Goal: Information Seeking & Learning: Learn about a topic

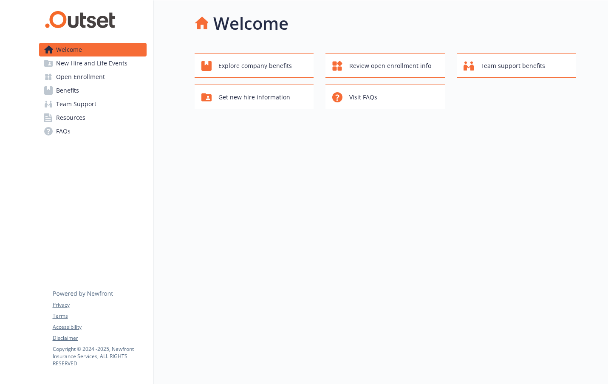
click at [63, 91] on span "Benefits" at bounding box center [67, 91] width 23 height 14
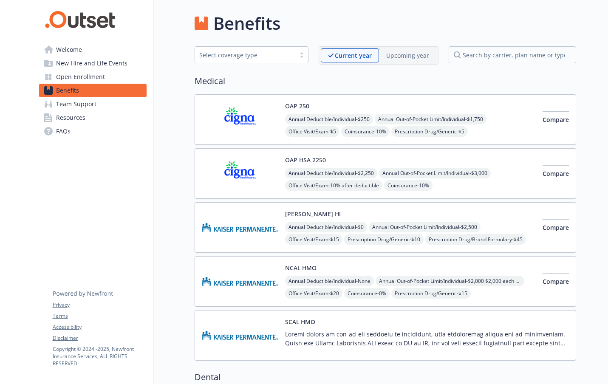
click at [412, 57] on p "Upcoming year" at bounding box center [407, 55] width 43 height 9
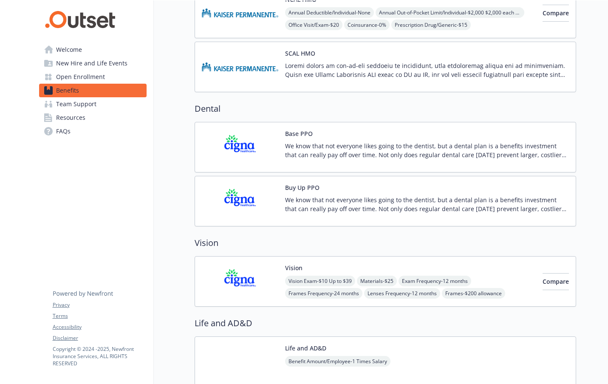
scroll to position [283, 0]
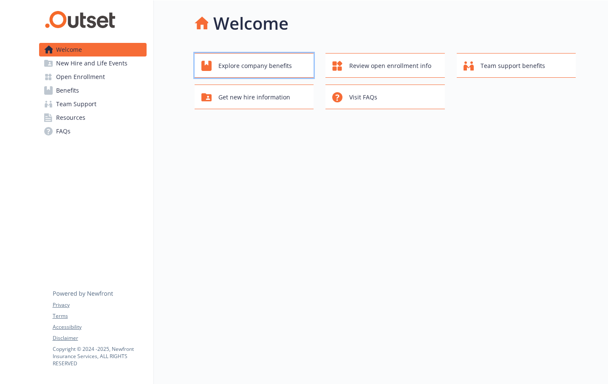
click at [270, 66] on span "Explore company benefits" at bounding box center [254, 66] width 73 height 16
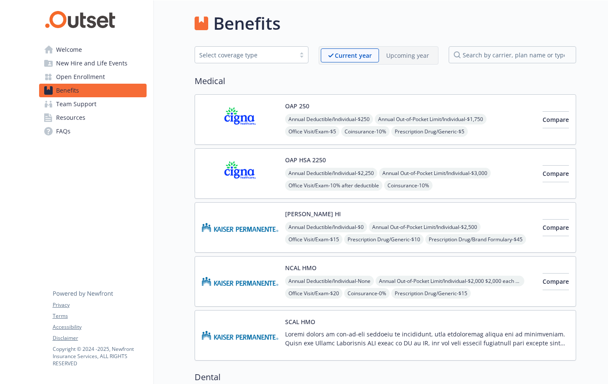
click at [405, 57] on p "Upcoming year" at bounding box center [407, 55] width 43 height 9
click at [68, 46] on span "Welcome" at bounding box center [69, 50] width 26 height 14
